Goal: Information Seeking & Learning: Learn about a topic

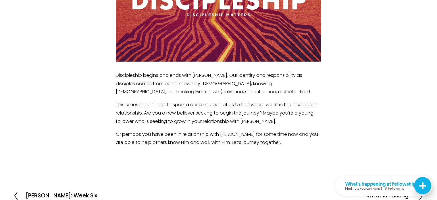
scroll to position [244, 0]
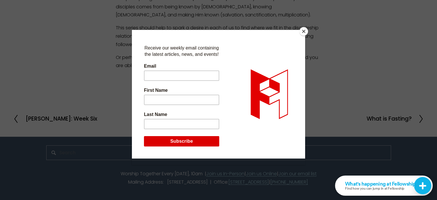
click at [304, 31] on button "Close" at bounding box center [303, 31] width 9 height 9
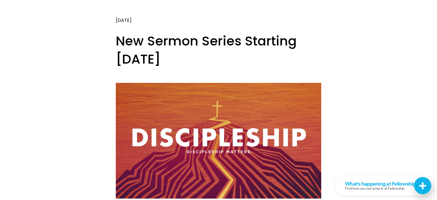
scroll to position [0, 0]
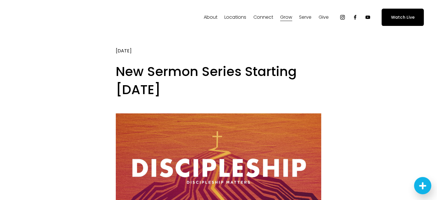
click at [0, 0] on span "Sermons" at bounding box center [0, 0] width 0 height 0
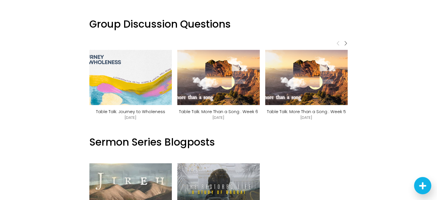
scroll to position [368, 0]
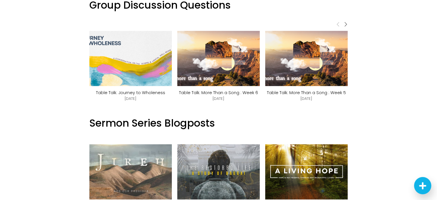
click at [346, 24] on span "Next" at bounding box center [345, 24] width 5 height 5
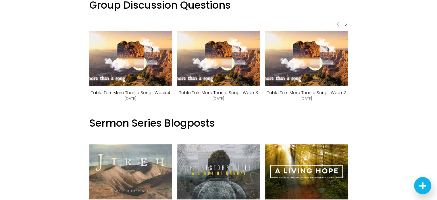
click at [346, 24] on span "Next" at bounding box center [345, 24] width 5 height 5
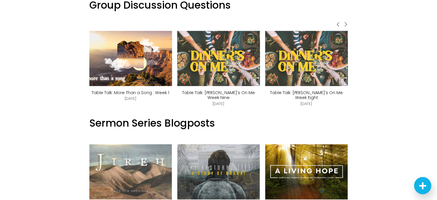
click at [346, 24] on span "Next" at bounding box center [345, 24] width 5 height 5
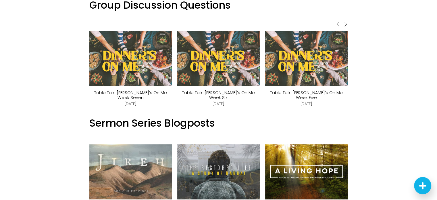
click at [346, 24] on span "Next" at bounding box center [345, 24] width 5 height 5
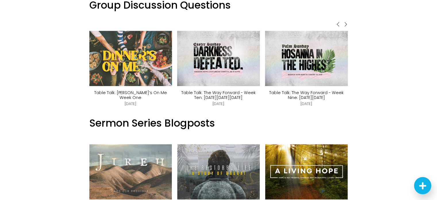
click at [108, 65] on img at bounding box center [131, 58] width 98 height 55
click at [346, 22] on span "Next" at bounding box center [345, 24] width 5 height 5
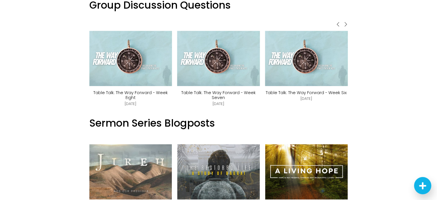
click at [346, 22] on span "Next" at bounding box center [345, 24] width 5 height 5
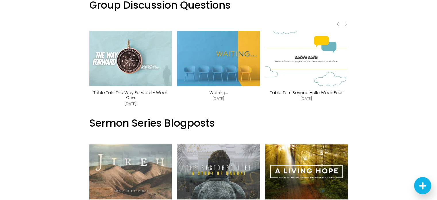
click at [346, 22] on span "Next" at bounding box center [345, 24] width 5 height 5
click at [323, 68] on img at bounding box center [306, 58] width 83 height 65
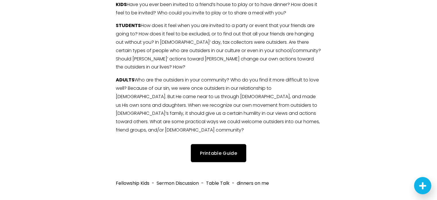
scroll to position [1035, 0]
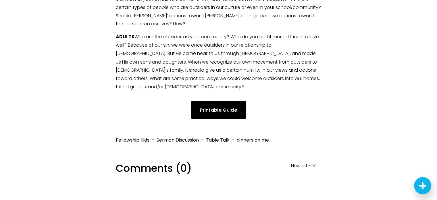
click at [212, 101] on link "Printable Guide" at bounding box center [218, 110] width 55 height 18
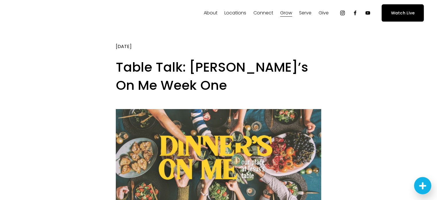
scroll to position [0, 0]
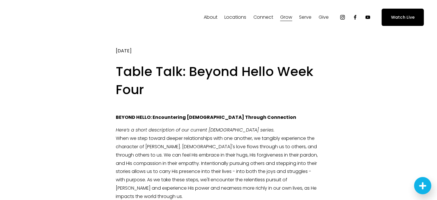
click at [0, 0] on span "Sermons" at bounding box center [0, 0] width 0 height 0
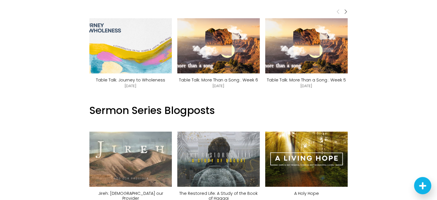
scroll to position [458, 0]
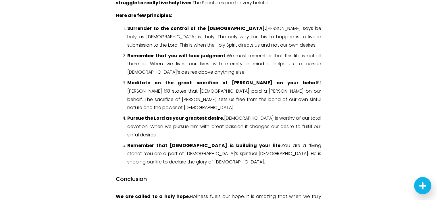
scroll to position [893, 0]
